Goal: Transaction & Acquisition: Purchase product/service

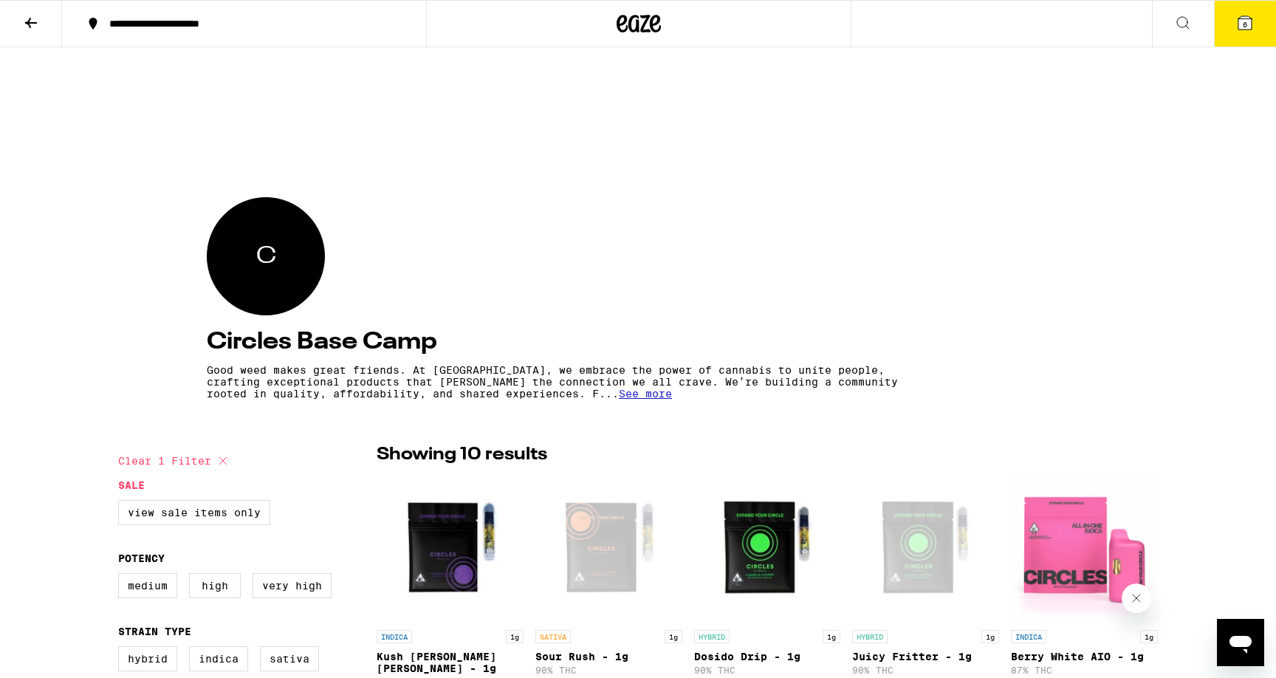
click at [31, 27] on icon at bounding box center [31, 23] width 18 height 18
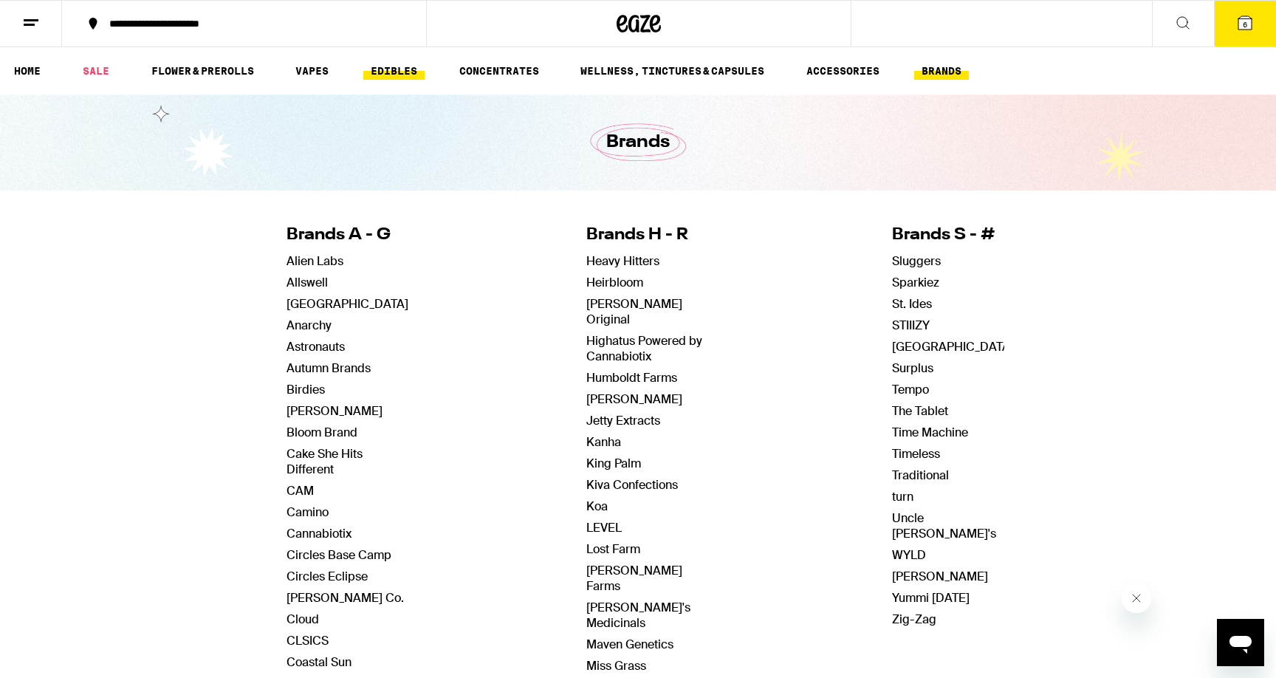
click at [373, 68] on link "EDIBLES" at bounding box center [393, 71] width 61 height 18
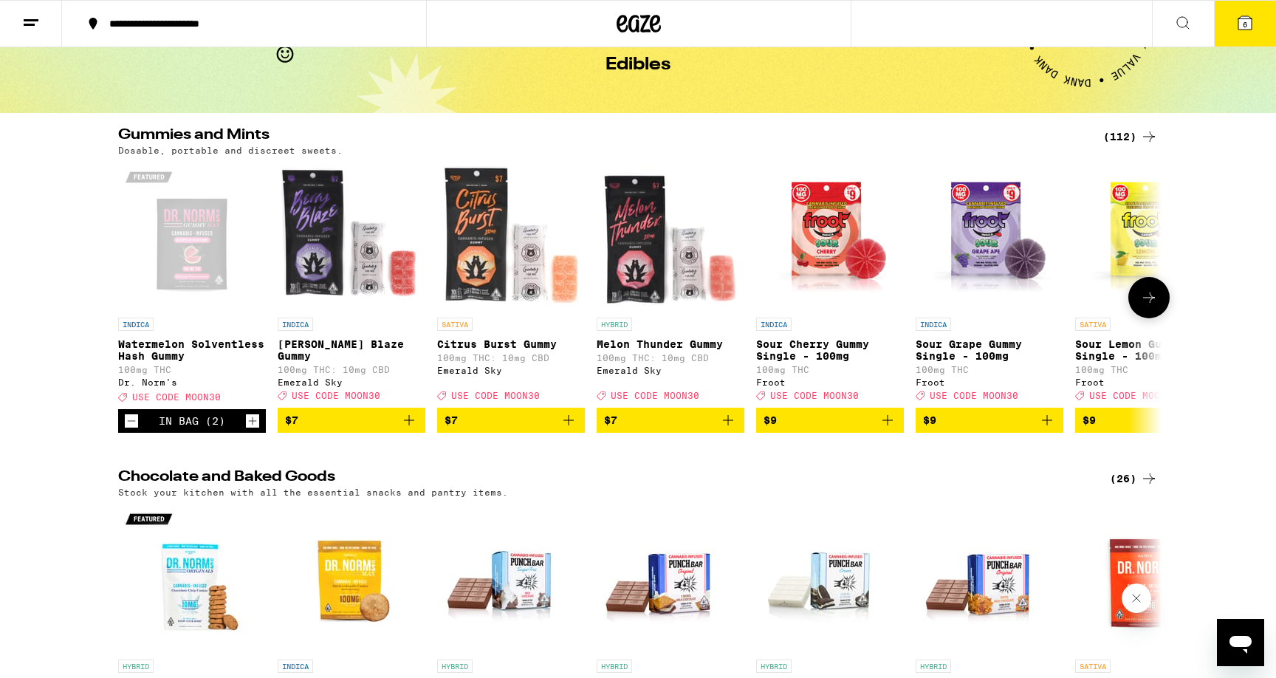
scroll to position [83, 0]
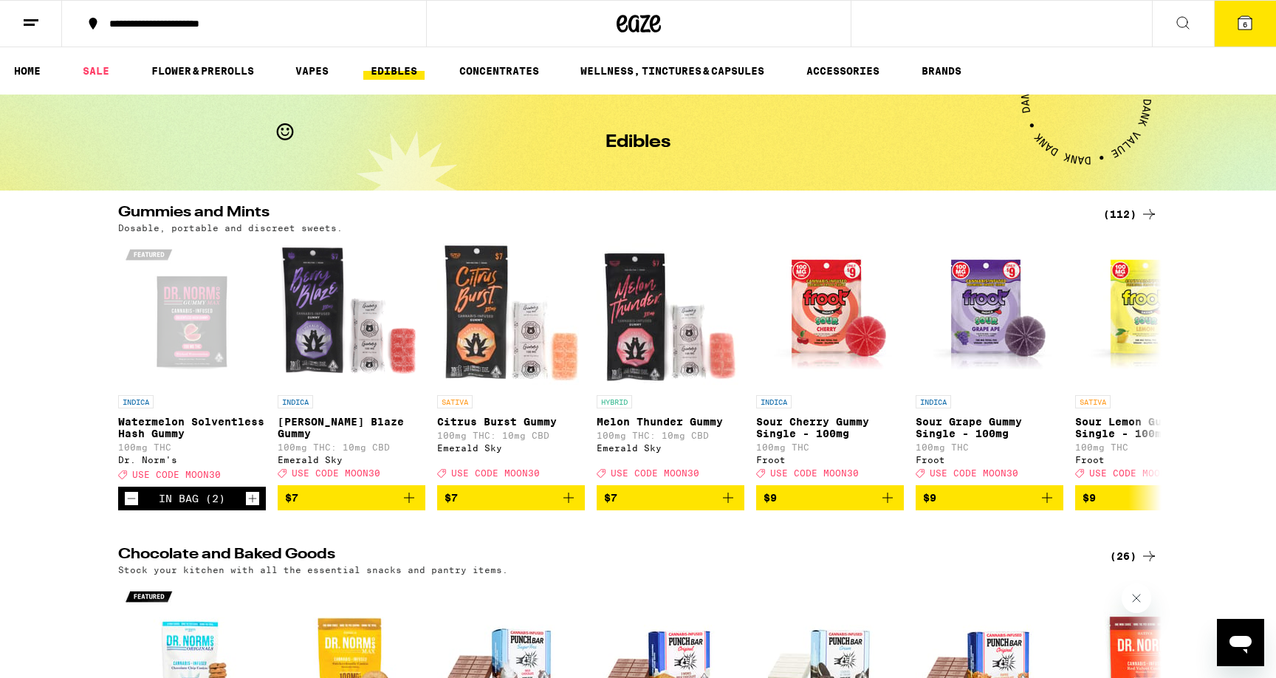
click at [1242, 24] on icon at bounding box center [1244, 22] width 13 height 13
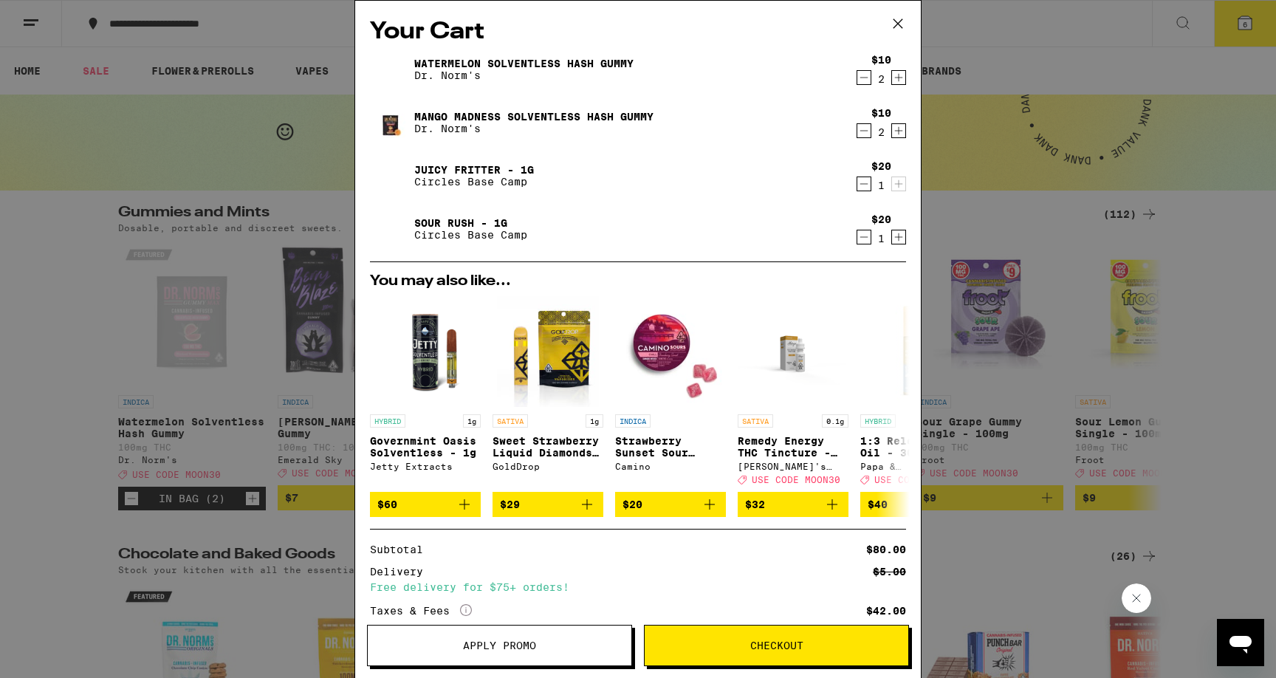
click at [542, 114] on link "Mango Madness Solventless Hash Gummy" at bounding box center [533, 117] width 239 height 12
